Goal: Information Seeking & Learning: Find specific page/section

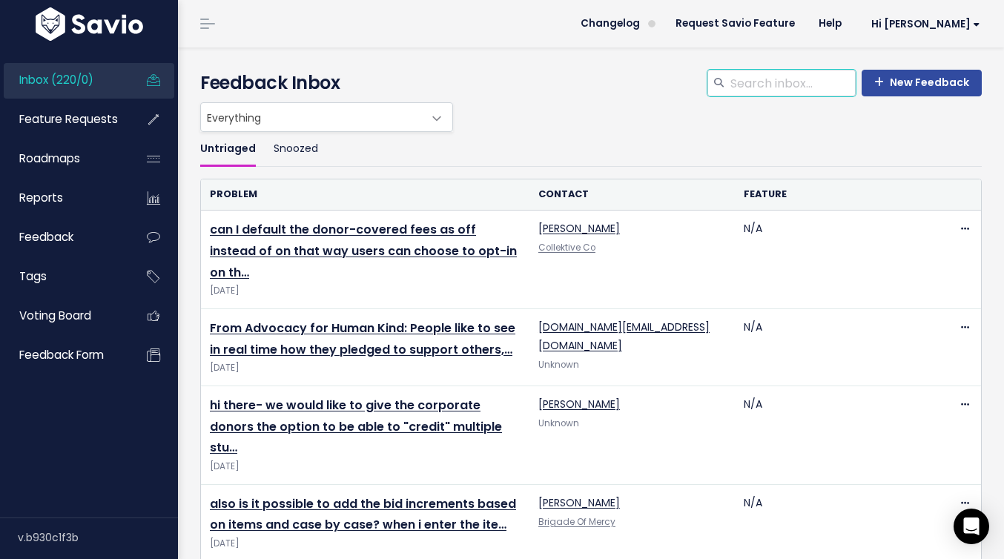
click at [735, 82] on input "search" at bounding box center [792, 83] width 127 height 27
type input "t"
type input "taxes"
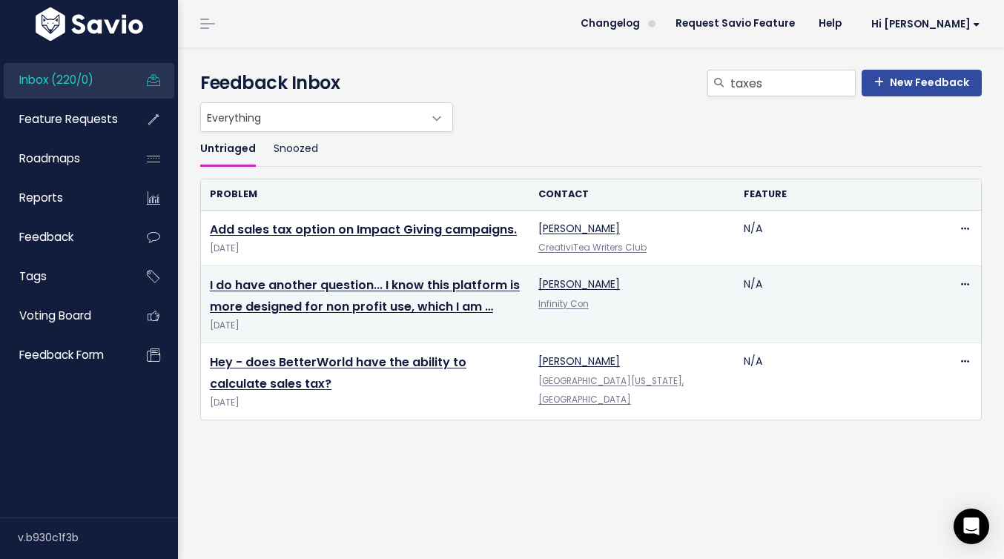
click at [431, 318] on span "Apr 29 2025" at bounding box center [365, 326] width 311 height 16
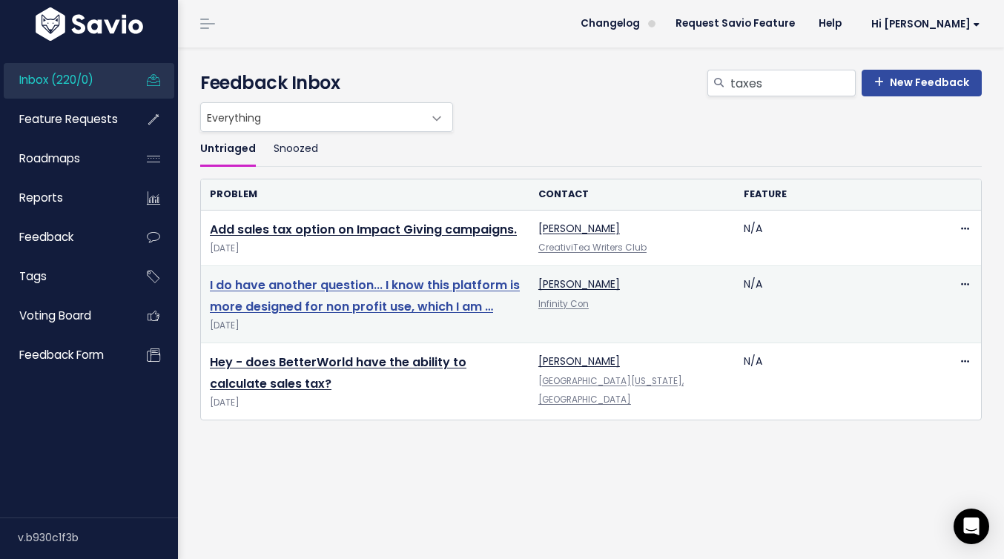
click at [433, 305] on link "I do have another question... I know this platform is more designed for non pro…" at bounding box center [365, 296] width 310 height 39
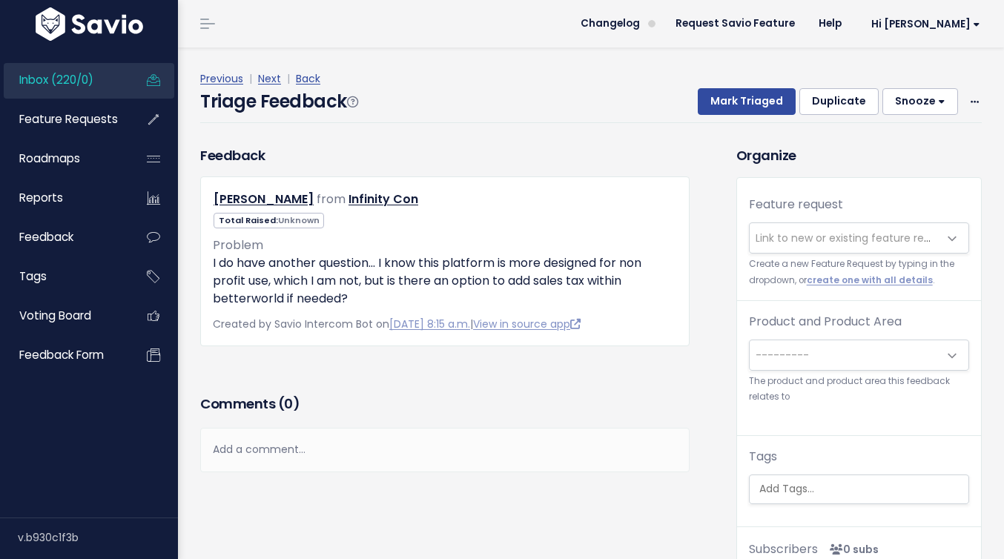
click at [99, 76] on link "Inbox (220/0)" at bounding box center [63, 80] width 119 height 34
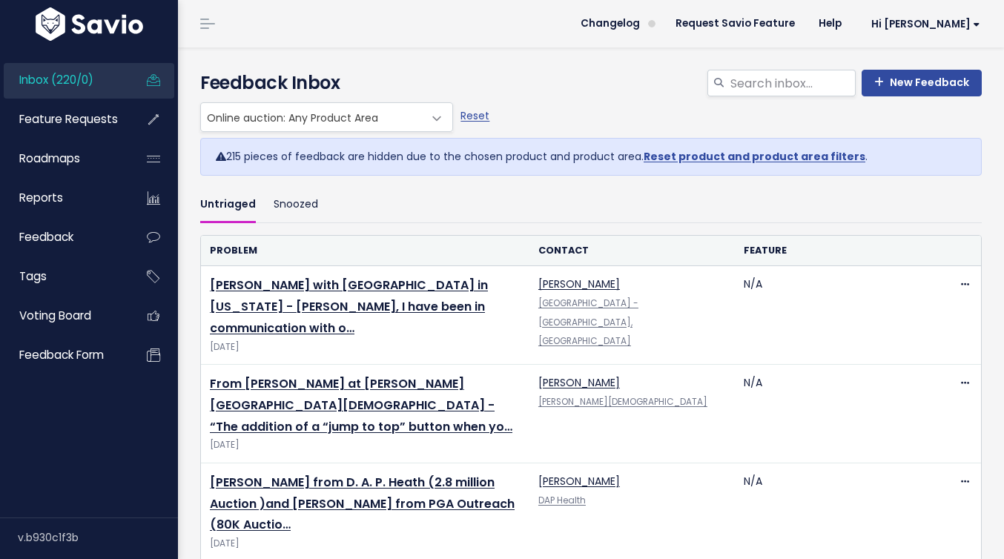
click at [46, 82] on span "Inbox (220/0)" at bounding box center [56, 80] width 74 height 16
